Goal: Navigation & Orientation: Find specific page/section

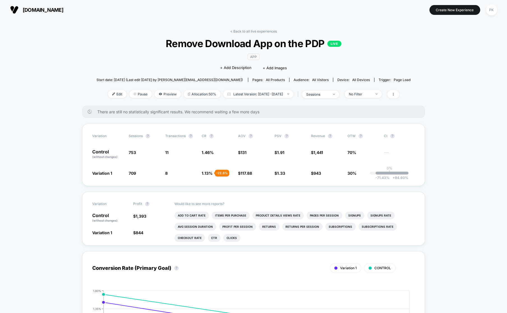
click at [255, 34] on div "< Back to all live experiences Remove Download App on the PDP LIVE App Click to…" at bounding box center [253, 67] width 314 height 76
click at [256, 32] on link "< Back to all live experiences" at bounding box center [253, 31] width 47 height 4
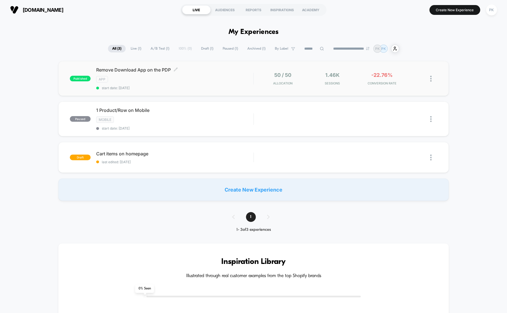
click at [220, 75] on div "Remove Download App on the PDP Click to edit experience details Click to edit e…" at bounding box center [174, 78] width 157 height 23
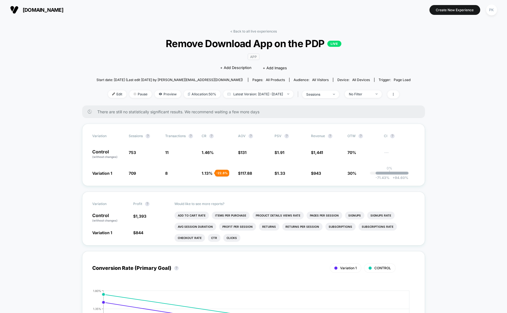
click at [262, 33] on link "< Back to all live experiences" at bounding box center [253, 31] width 47 height 4
